Goal: Information Seeking & Learning: Learn about a topic

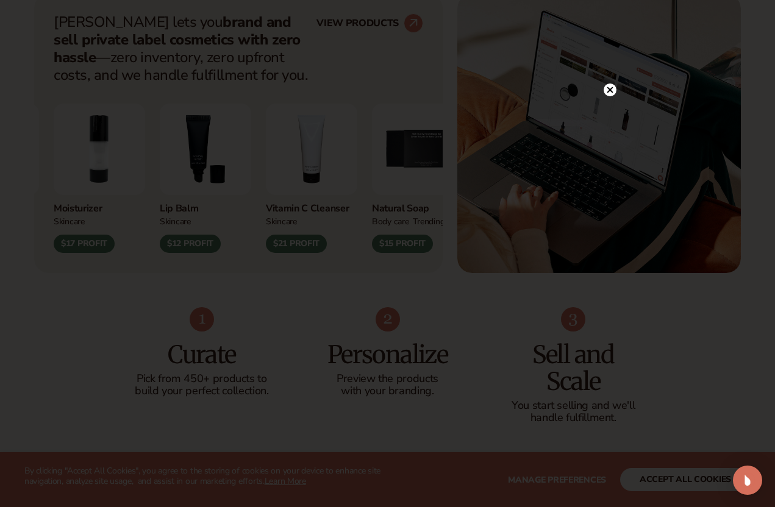
scroll to position [442, 0]
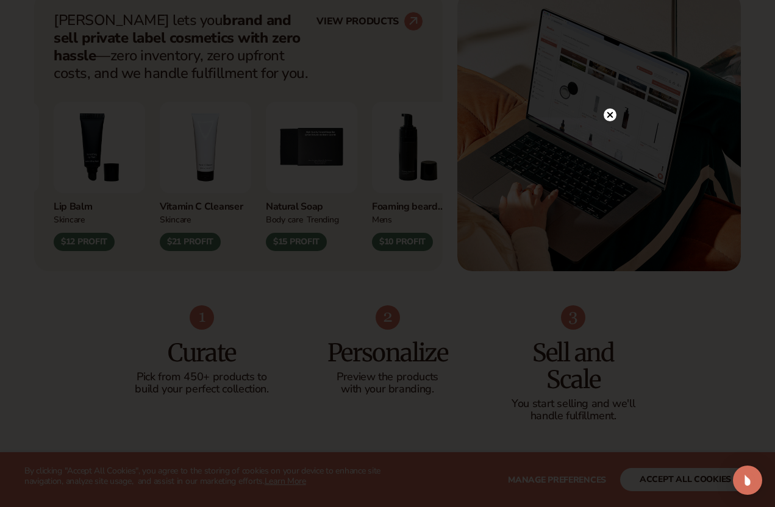
click at [610, 112] on circle at bounding box center [609, 114] width 13 height 13
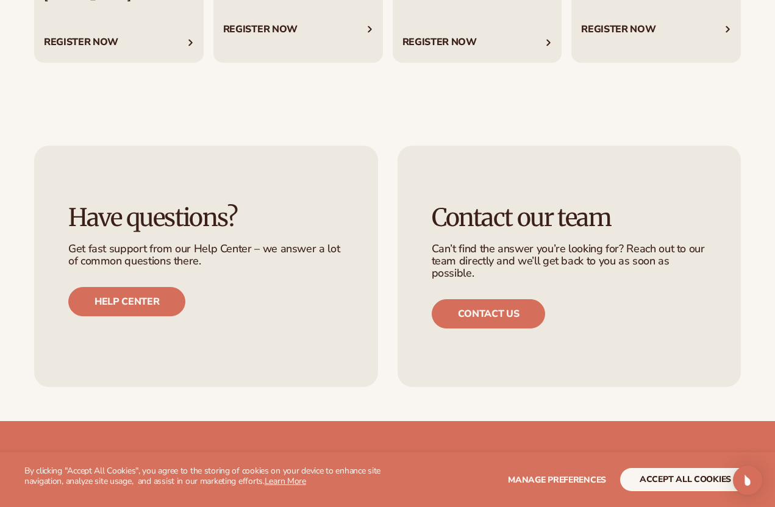
scroll to position [4606, 0]
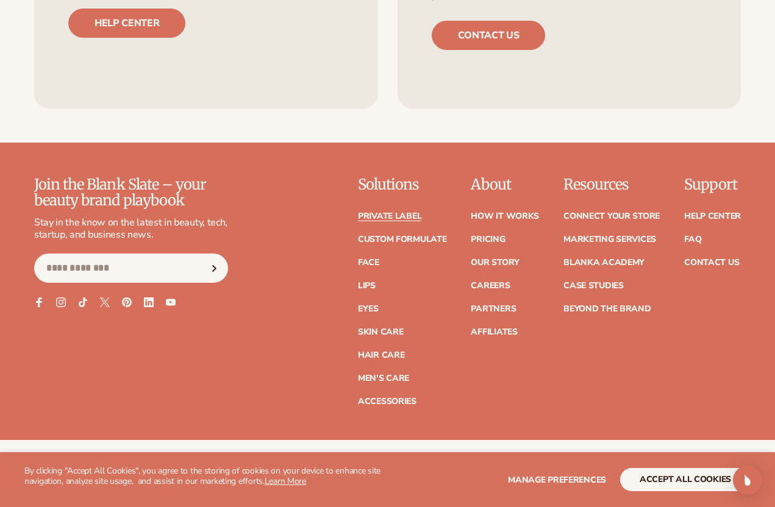
click at [389, 212] on link "Private label" at bounding box center [389, 216] width 63 height 9
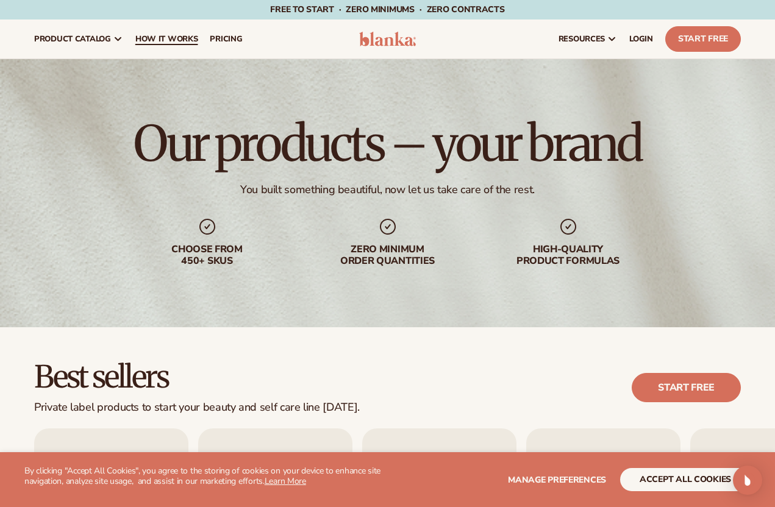
click at [176, 40] on span "How It Works" at bounding box center [166, 39] width 63 height 10
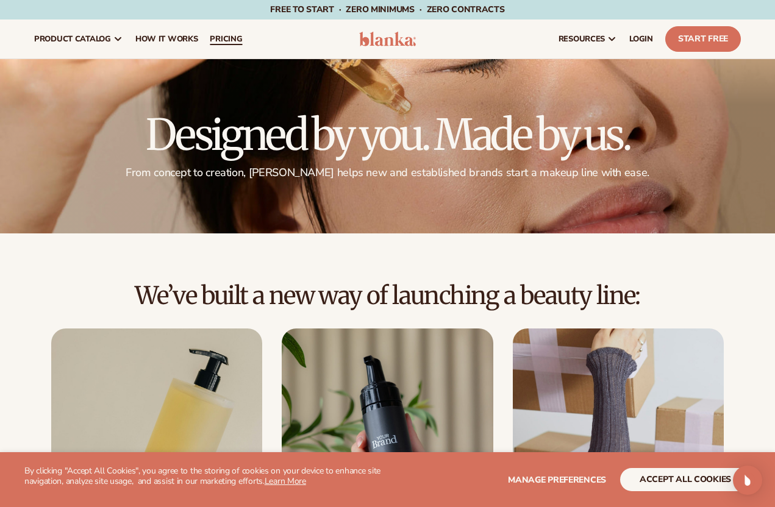
click at [219, 42] on span "pricing" at bounding box center [226, 39] width 32 height 10
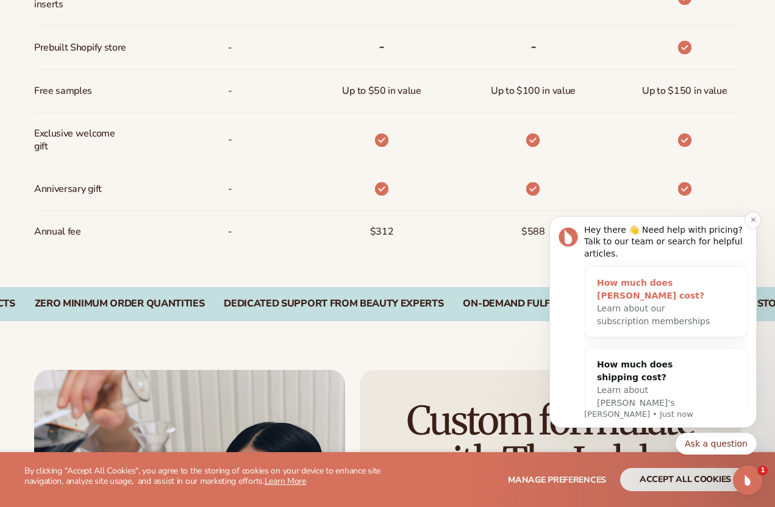
scroll to position [947, 0]
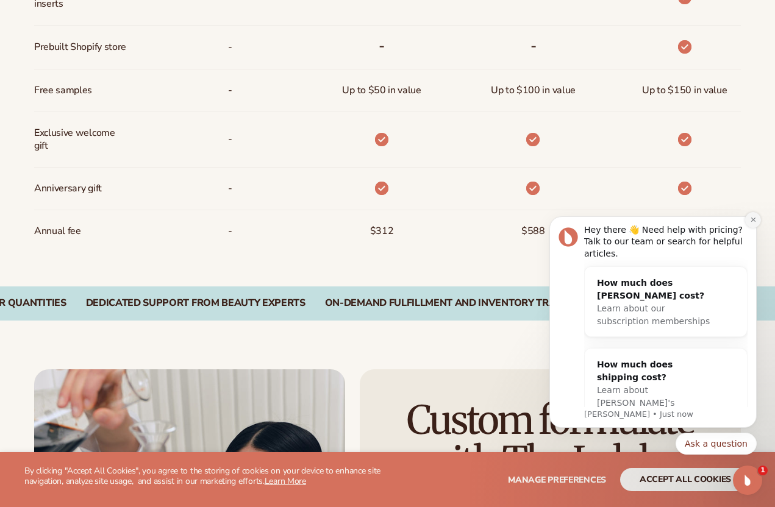
click at [750, 218] on icon "Dismiss notification" at bounding box center [753, 219] width 7 height 7
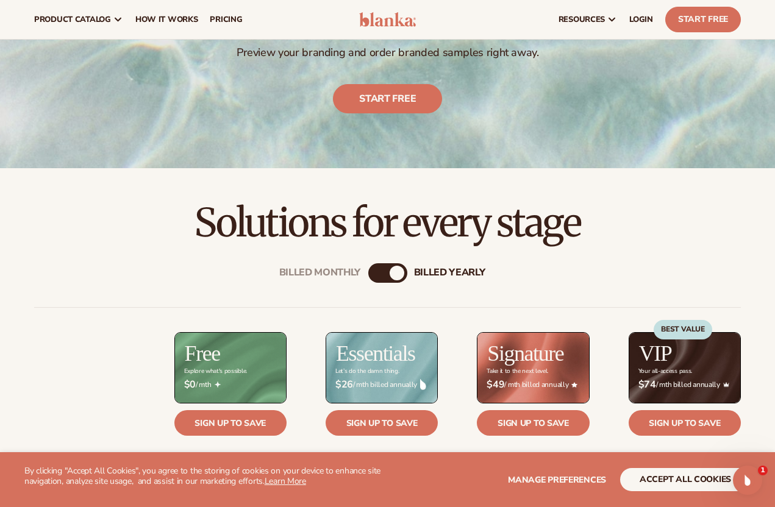
scroll to position [199, 0]
click at [393, 269] on div "billed Yearly" at bounding box center [396, 273] width 15 height 15
click at [386, 278] on div "Billed Monthly billed Yearly" at bounding box center [387, 274] width 39 height 20
click at [396, 272] on div "billed Yearly" at bounding box center [396, 273] width 15 height 15
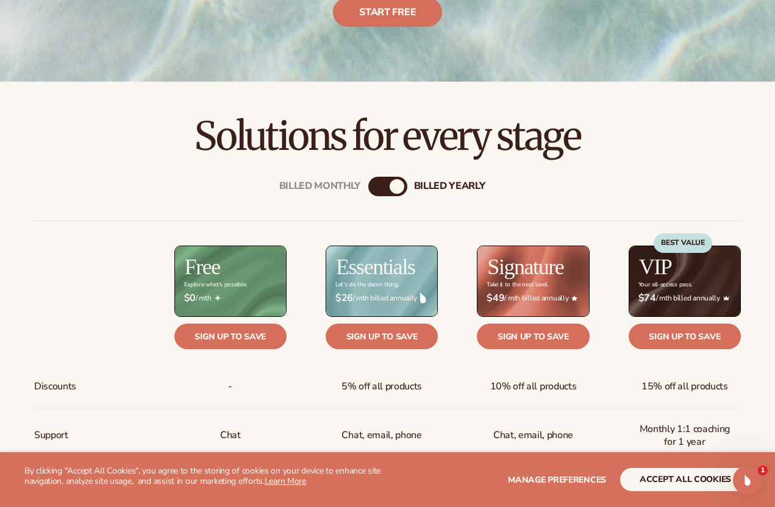
scroll to position [310, 0]
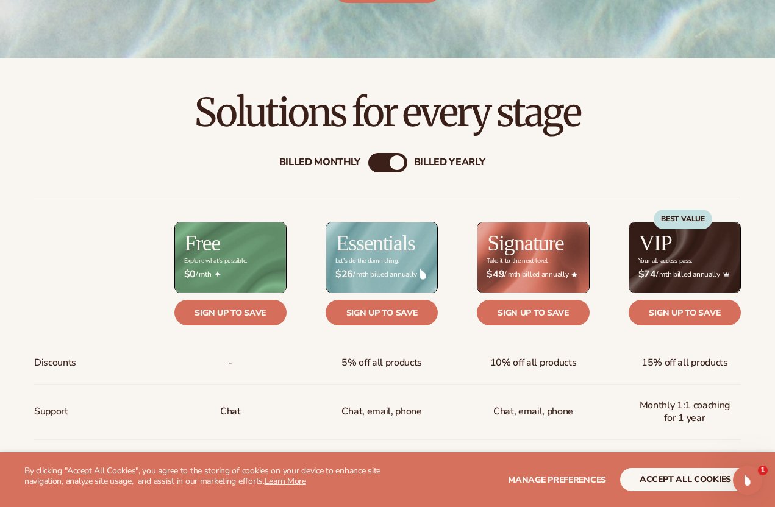
click at [306, 158] on div "Billed Monthly" at bounding box center [320, 163] width 82 height 12
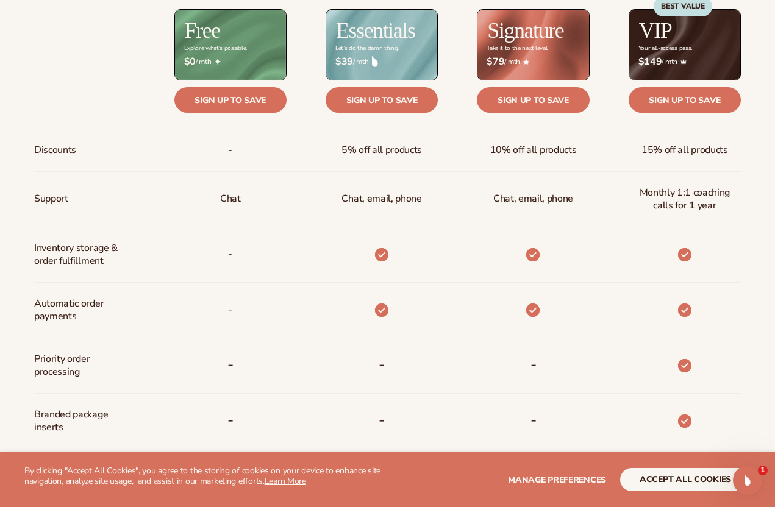
scroll to position [527, 0]
